Goal: Task Accomplishment & Management: Complete application form

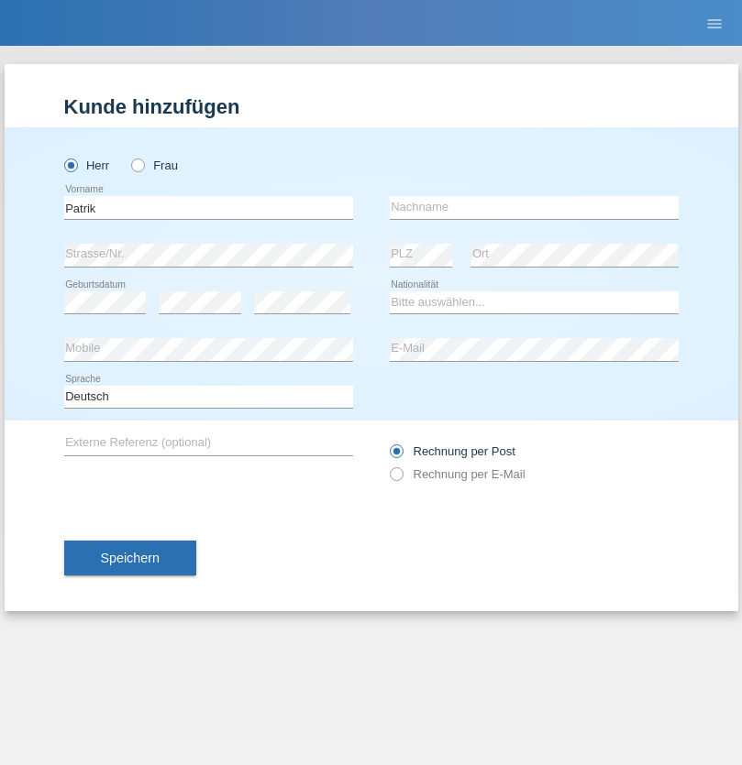
type input "Patrik"
click at [533, 207] on input "text" at bounding box center [534, 207] width 289 height 23
type input "Becker"
select select "CH"
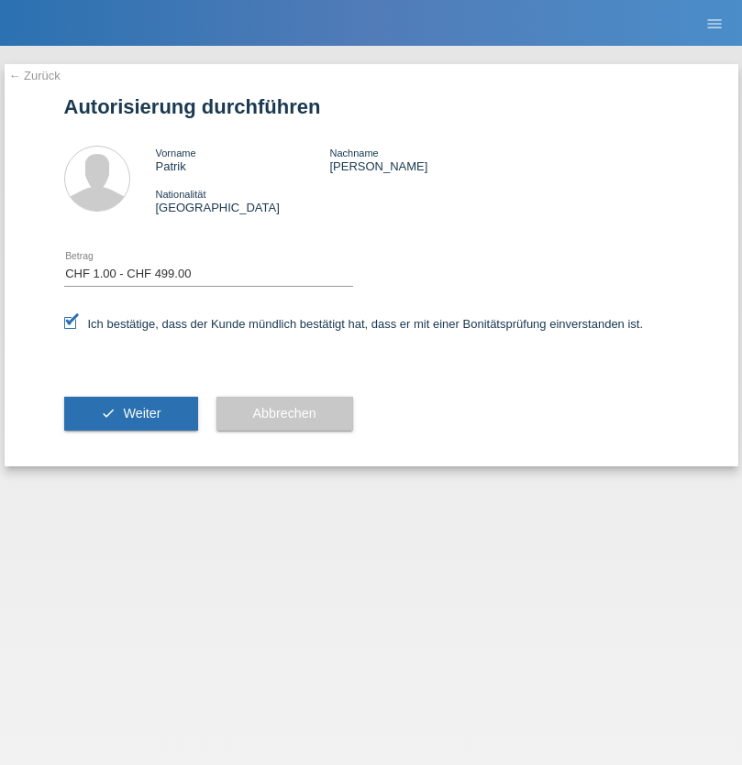
select select "1"
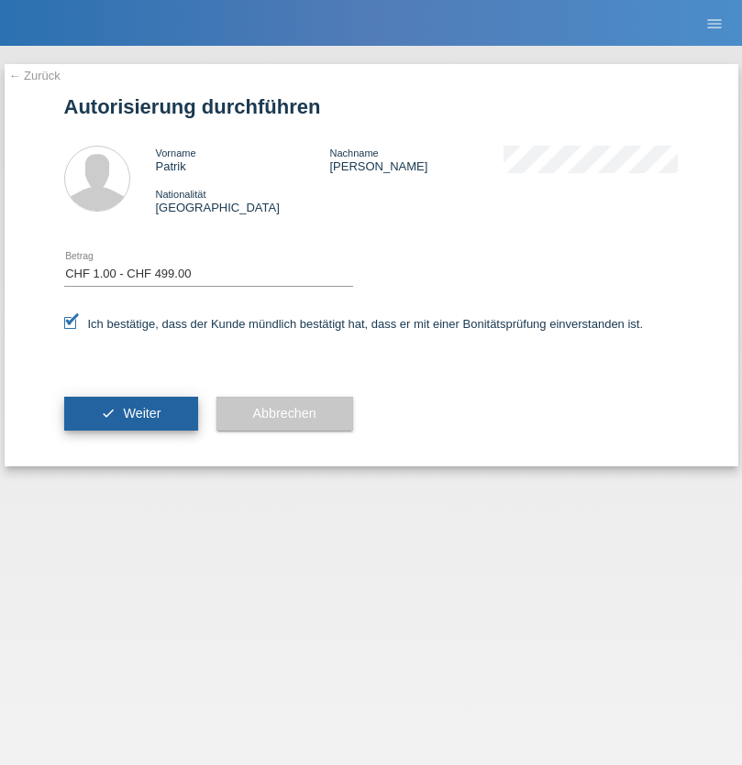
click at [130, 413] on span "Weiter" at bounding box center [142, 413] width 38 height 15
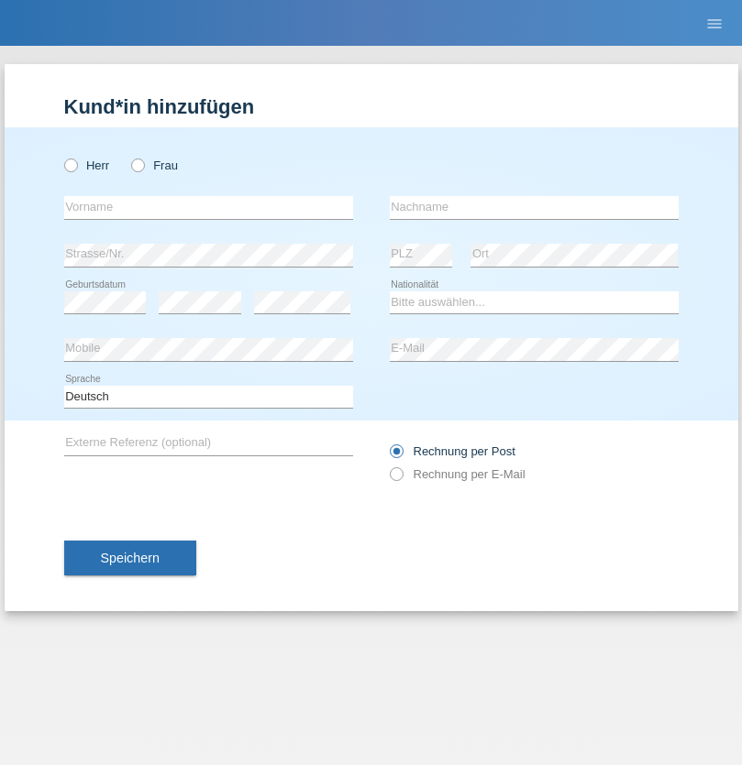
radio input "true"
click at [208, 207] on input "text" at bounding box center [208, 207] width 289 height 23
type input "[PERSON_NAME]"
click at [533, 207] on input "text" at bounding box center [534, 207] width 289 height 23
type input "Tota"
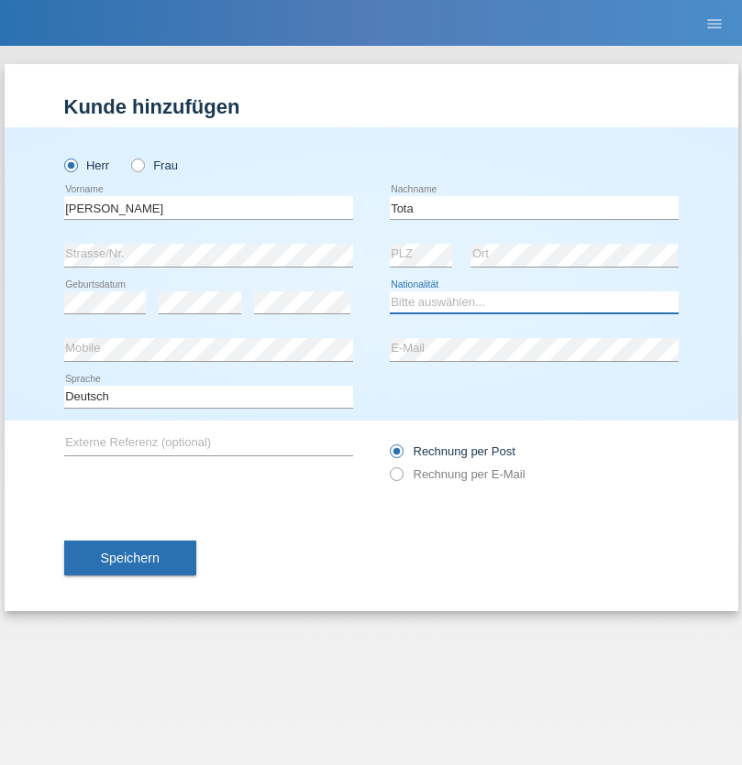
select select "CH"
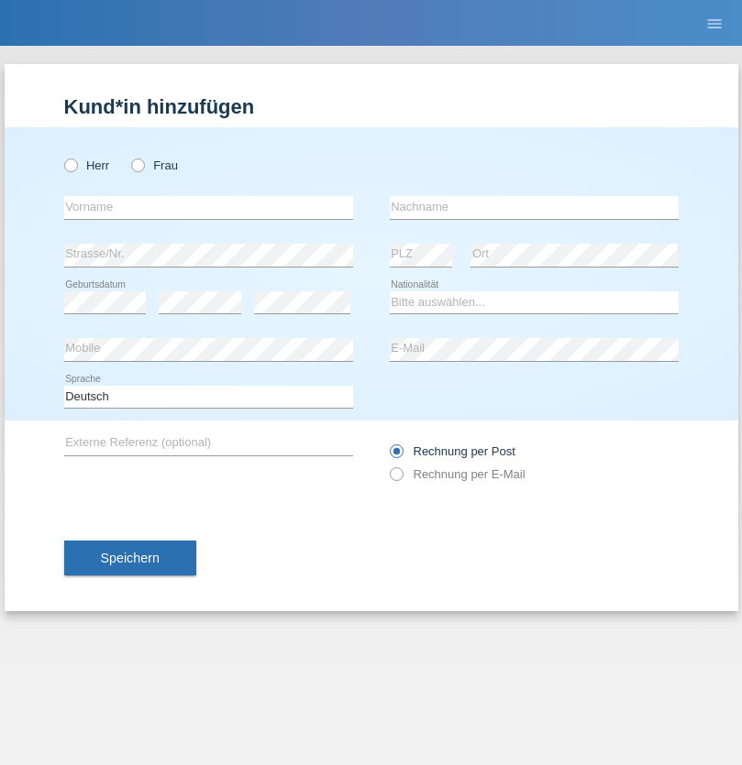
radio input "true"
click at [208, 207] on input "text" at bounding box center [208, 207] width 289 height 23
type input "Kemal"
click at [533, 207] on input "text" at bounding box center [534, 207] width 289 height 23
type input "Önez"
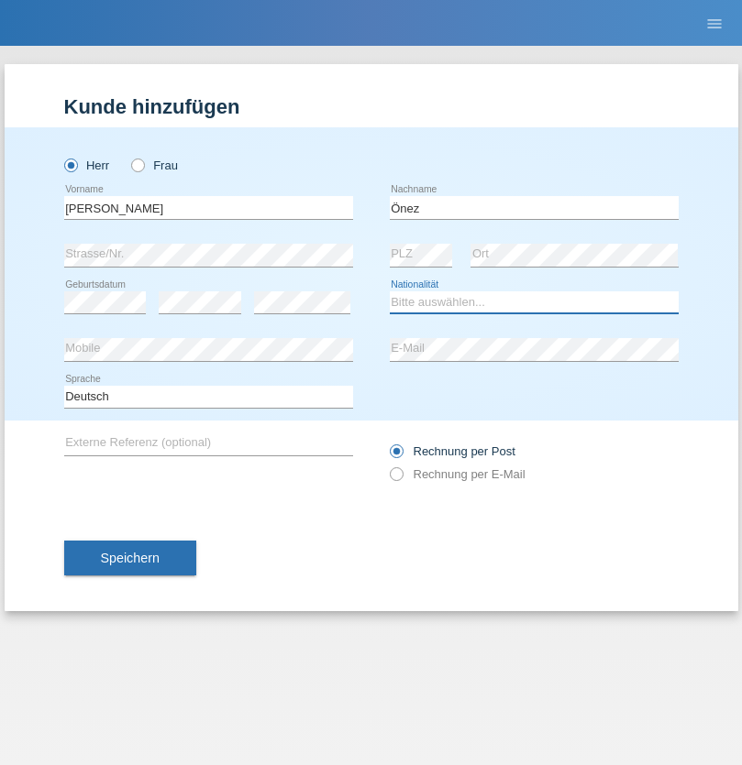
select select "TR"
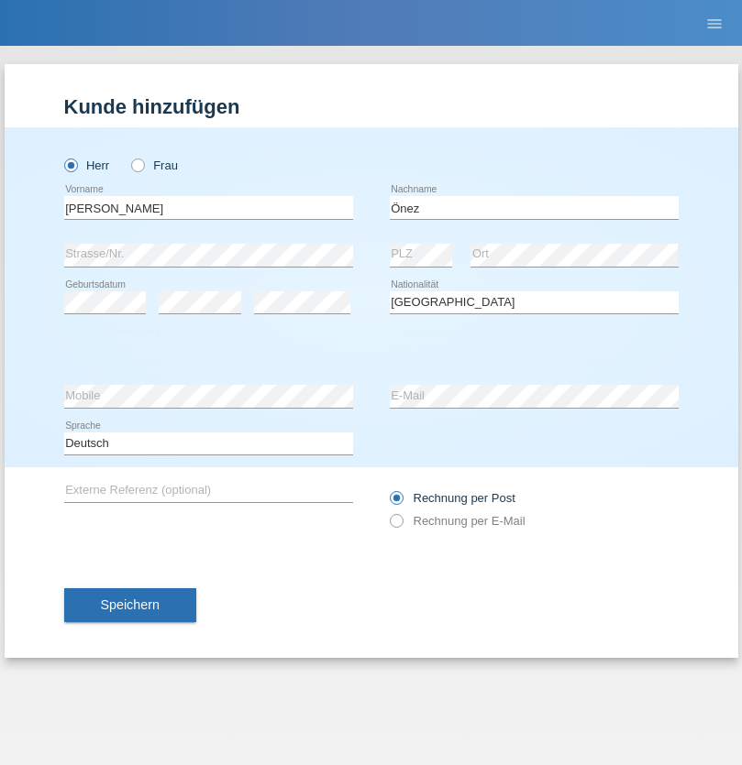
select select "C"
select select "26"
select select "09"
select select "2021"
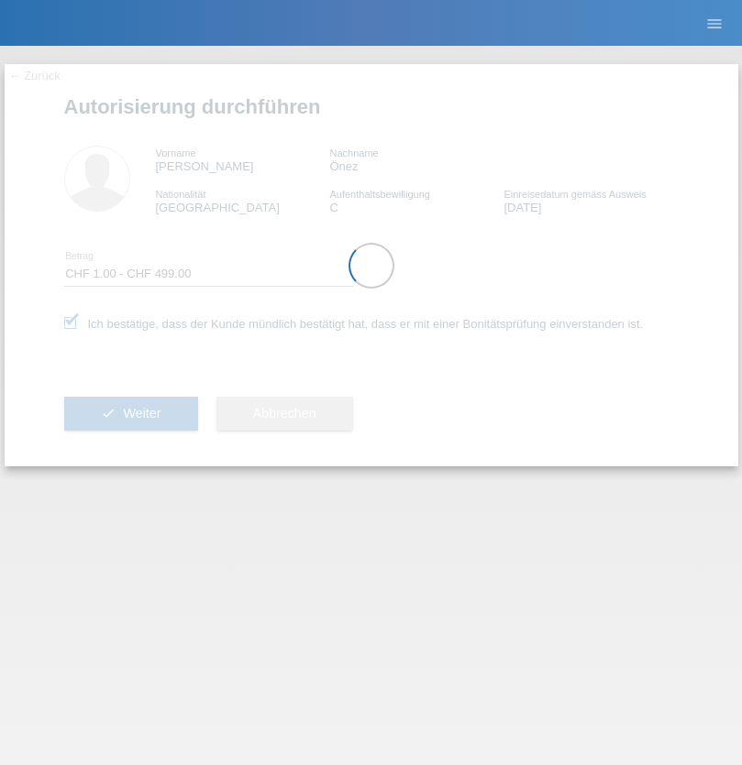
select select "1"
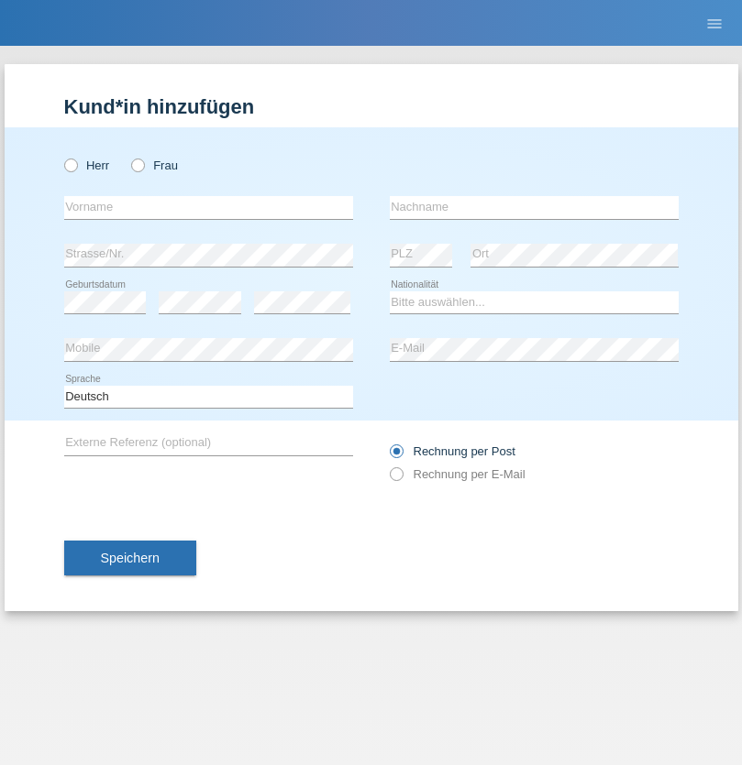
radio input "true"
click at [208, 207] on input "text" at bounding box center [208, 207] width 289 height 23
type input "Jan"
click at [533, 207] on input "text" at bounding box center [534, 207] width 289 height 23
type input "Sanda"
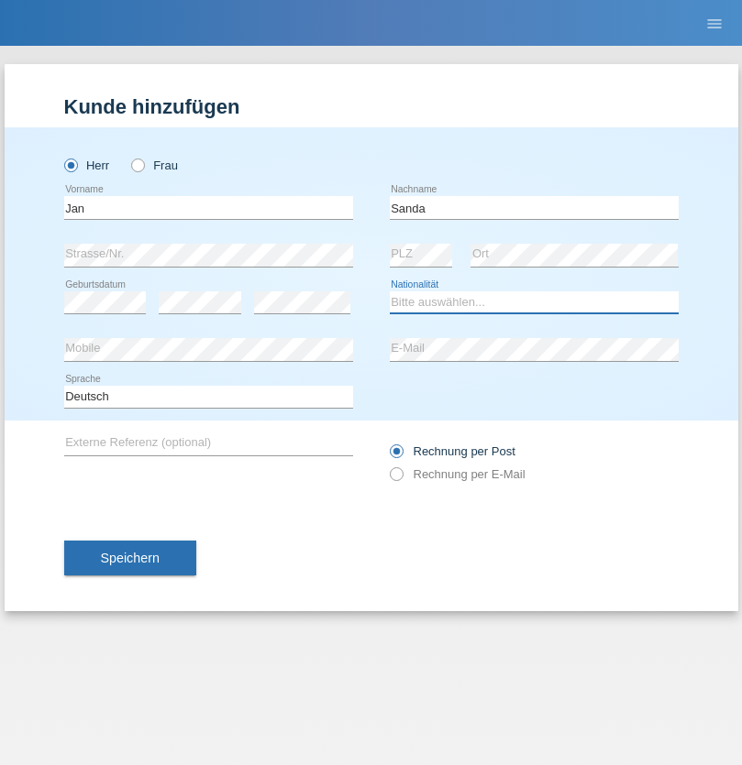
select select "CZ"
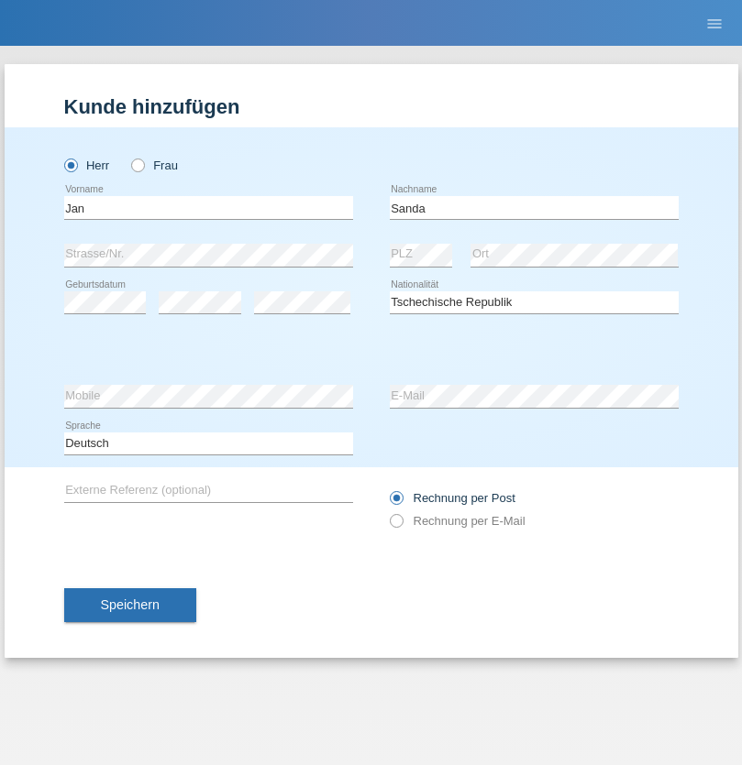
select select "C"
select select "19"
select select "07"
select select "2021"
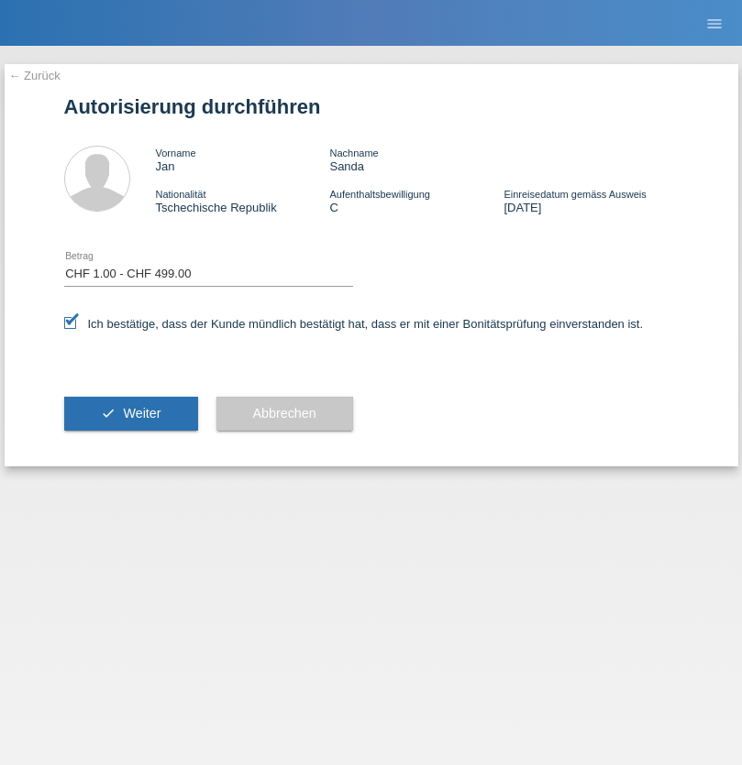
select select "1"
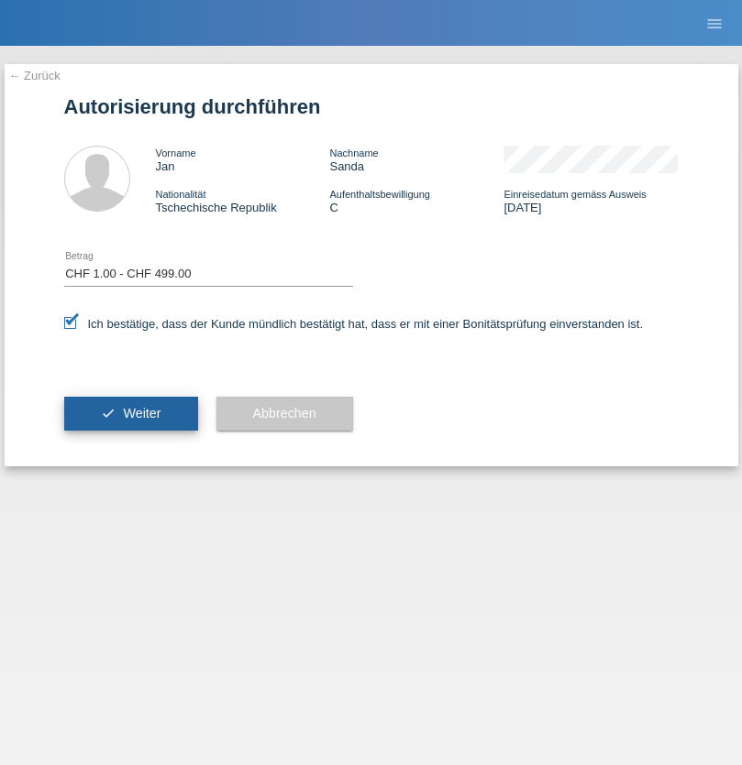
click at [130, 413] on span "Weiter" at bounding box center [142, 413] width 38 height 15
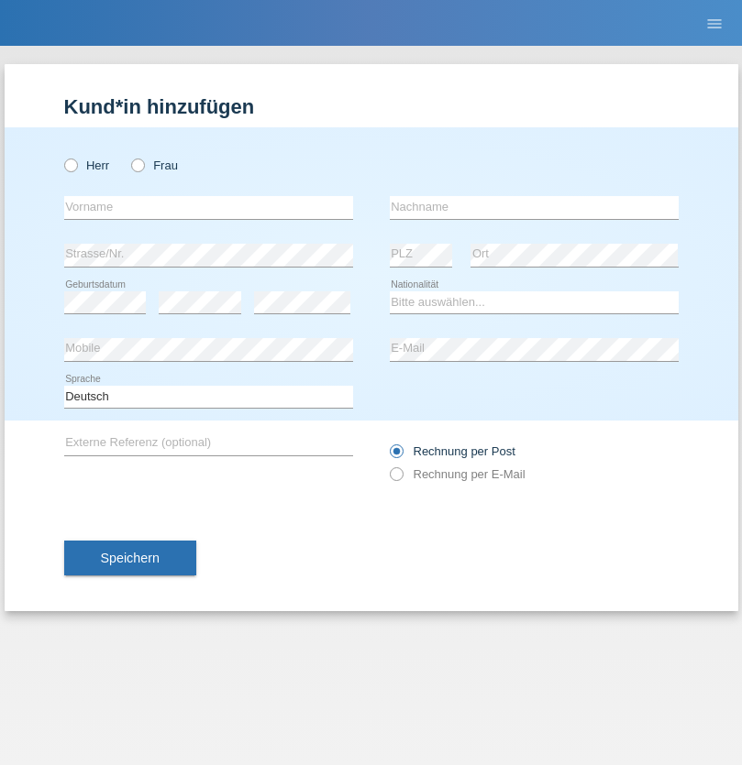
radio input "true"
click at [208, 207] on input "text" at bounding box center [208, 207] width 289 height 23
type input "[PERSON_NAME]"
click at [533, 207] on input "text" at bounding box center [534, 207] width 289 height 23
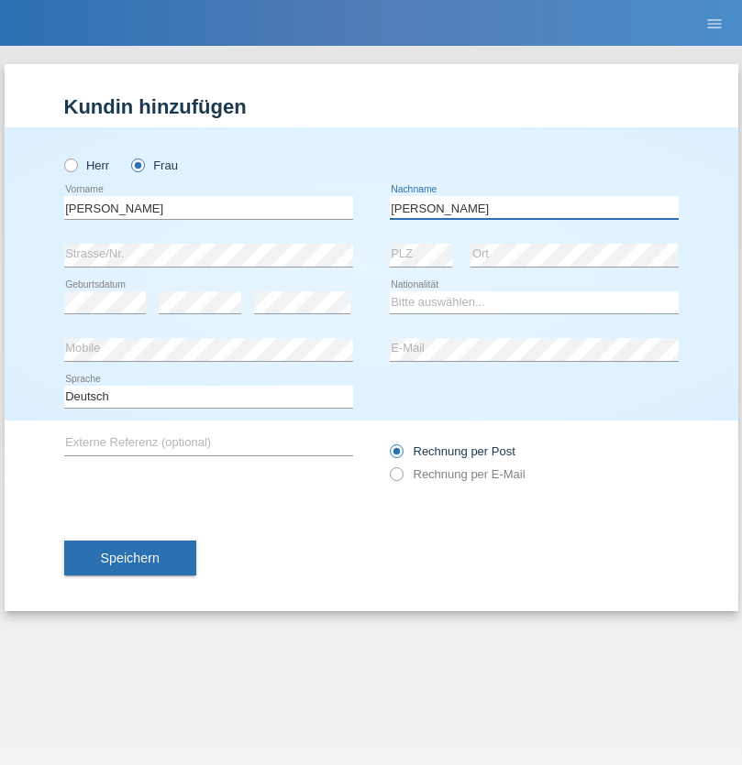
type input "[PERSON_NAME]"
select select "CH"
